Goal: Task Accomplishment & Management: Use online tool/utility

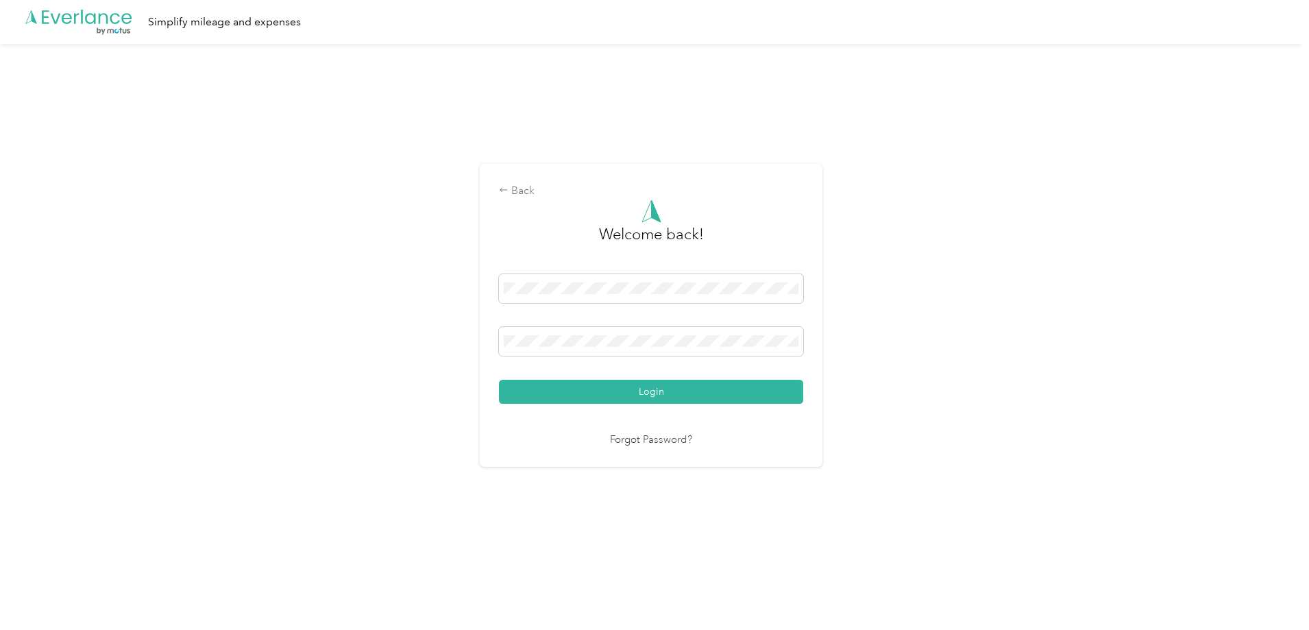
click at [564, 395] on button "Login" at bounding box center [651, 392] width 304 height 24
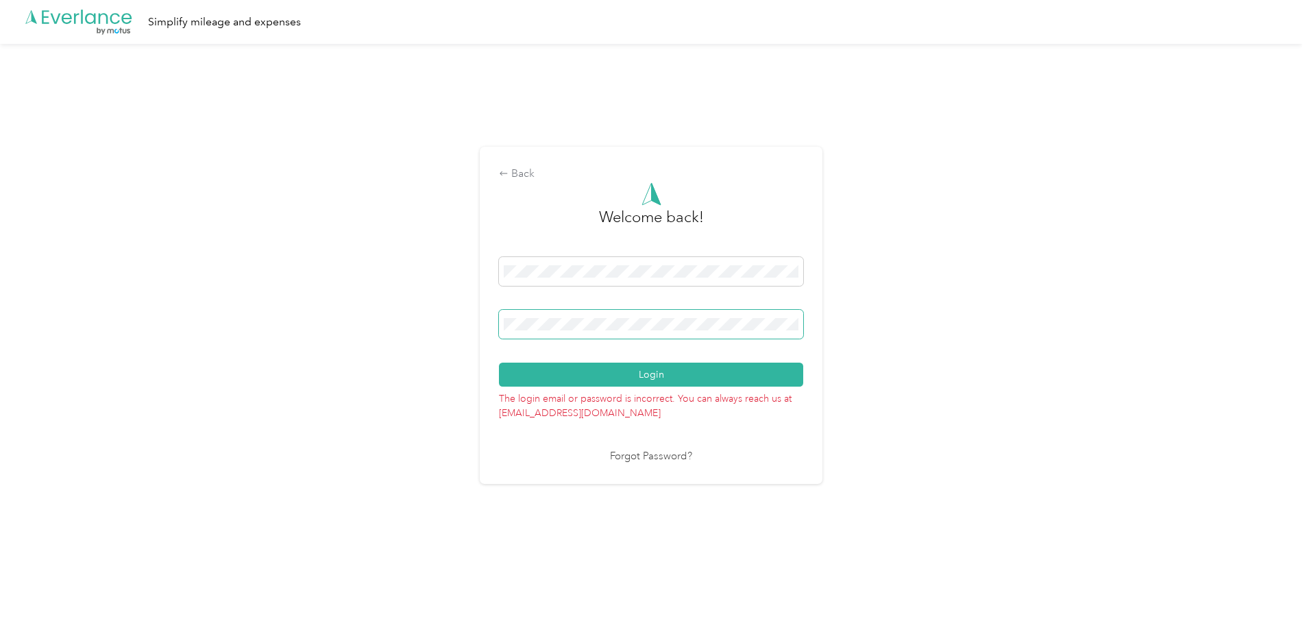
click at [606, 330] on span at bounding box center [651, 324] width 304 height 29
click at [691, 376] on button "Login" at bounding box center [651, 375] width 304 height 24
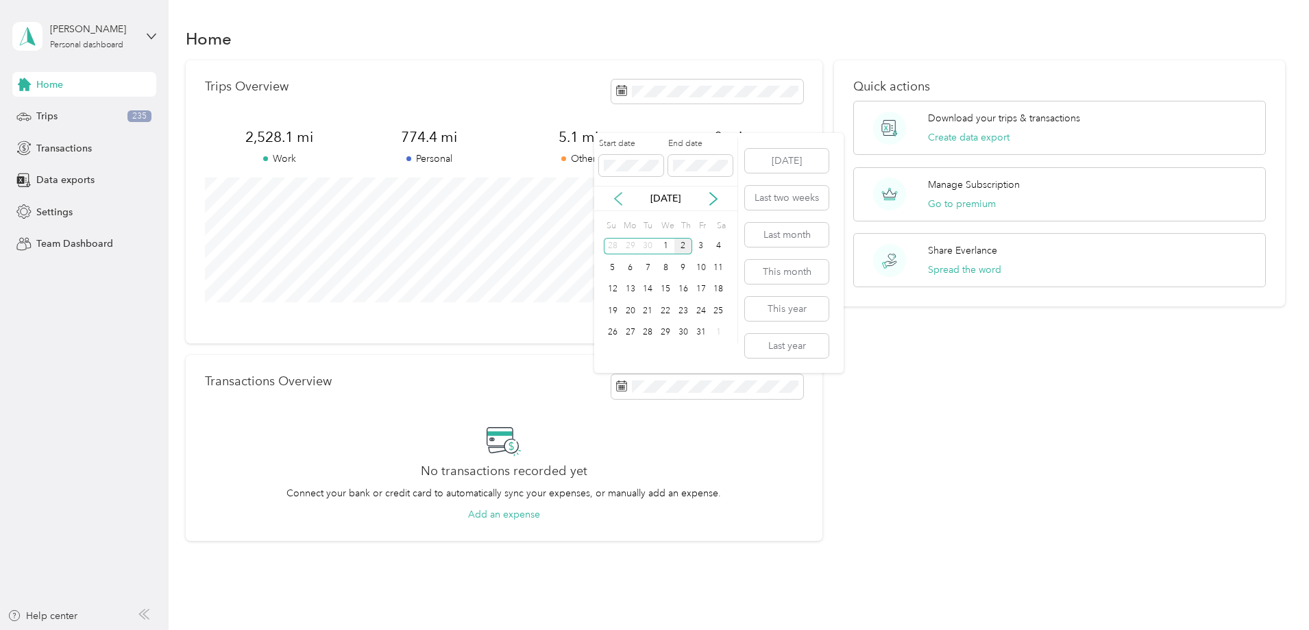
click at [614, 198] on icon at bounding box center [619, 199] width 14 height 14
click at [788, 346] on button "Last year" at bounding box center [787, 346] width 84 height 24
click at [943, 138] on button "Create data export" at bounding box center [969, 137] width 82 height 14
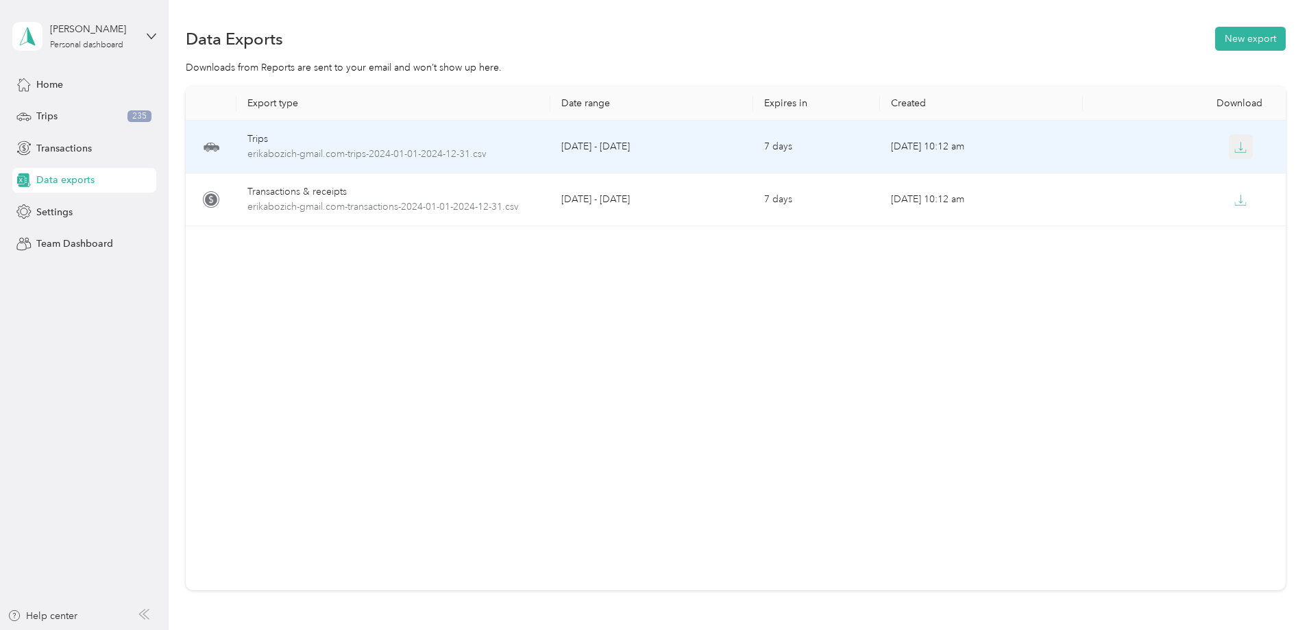
click at [1235, 149] on icon "button" at bounding box center [1241, 147] width 12 height 12
